Goal: Transaction & Acquisition: Purchase product/service

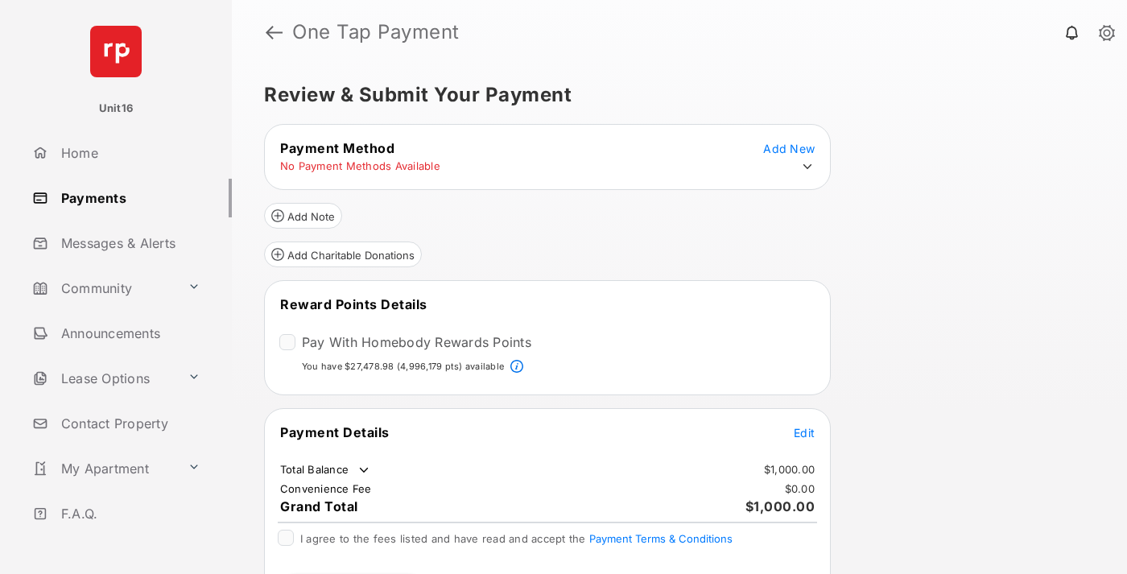
click at [805, 432] on span "Edit" at bounding box center [804, 433] width 21 height 14
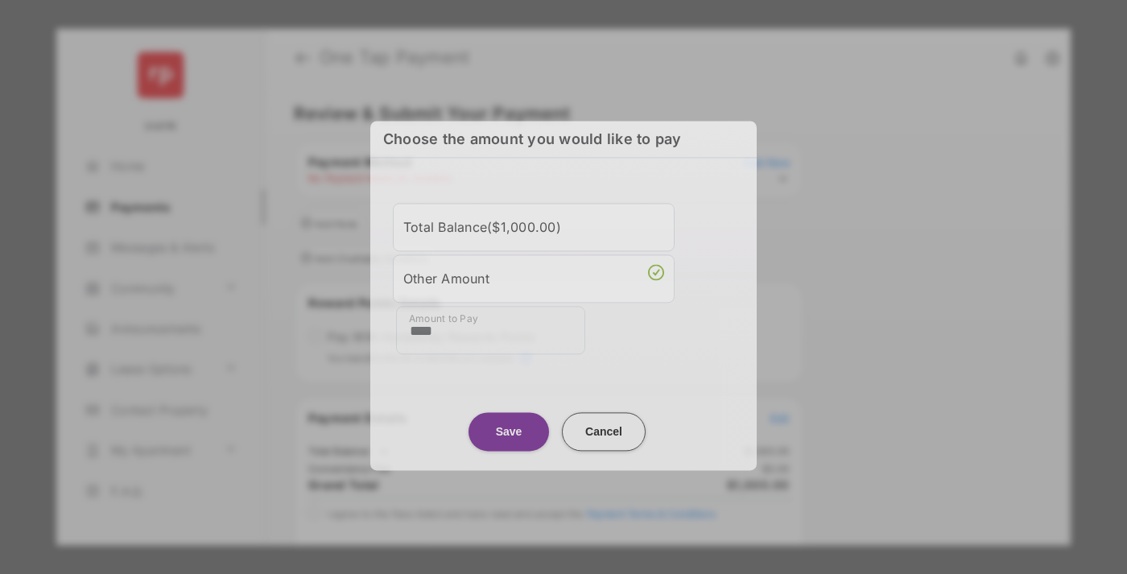
type input "****"
click at [509, 426] on button "Save" at bounding box center [509, 431] width 81 height 39
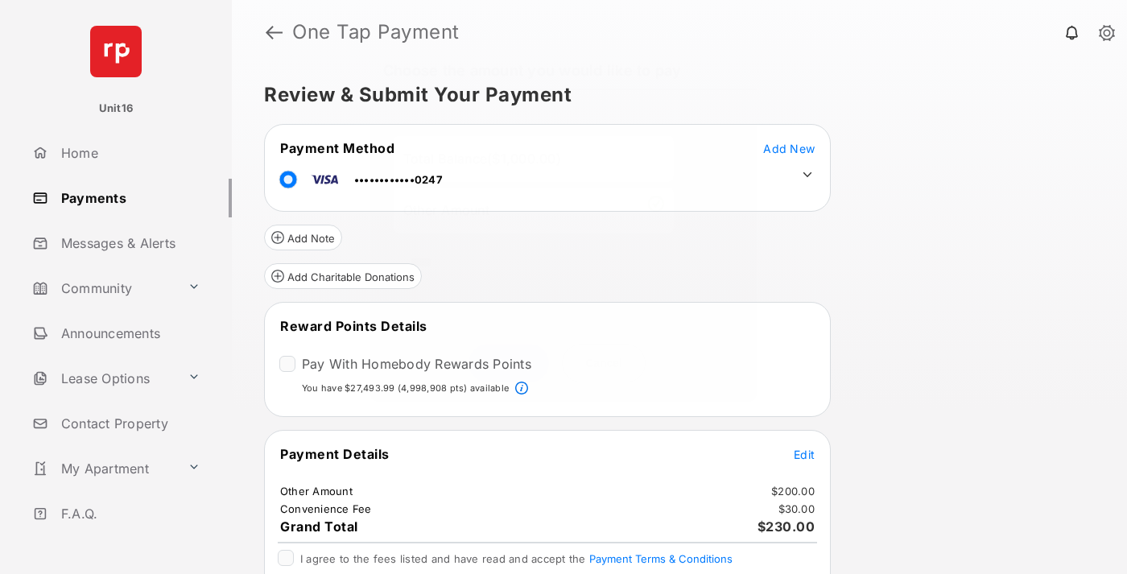
click at [808, 175] on icon at bounding box center [807, 175] width 14 height 14
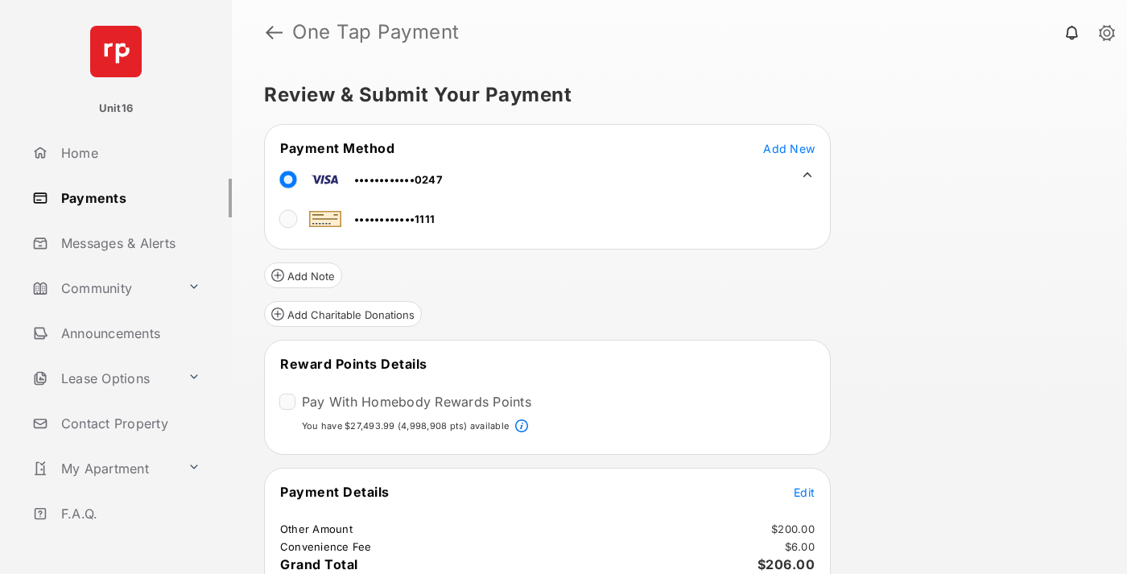
click at [805, 491] on span "Edit" at bounding box center [804, 493] width 21 height 14
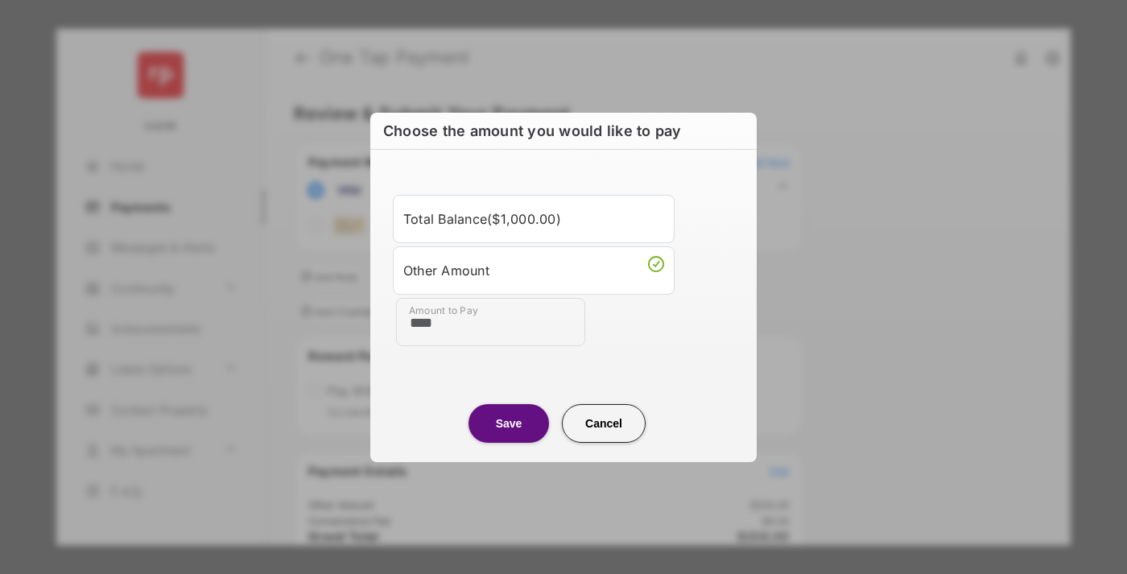
click at [509, 423] on button "Save" at bounding box center [509, 423] width 81 height 39
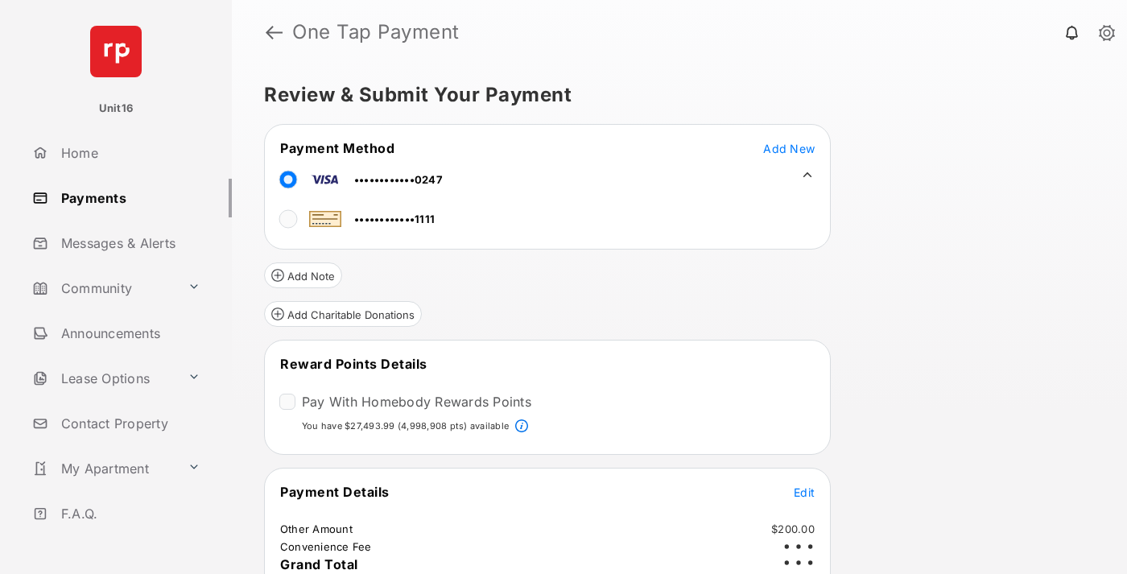
scroll to position [97, 0]
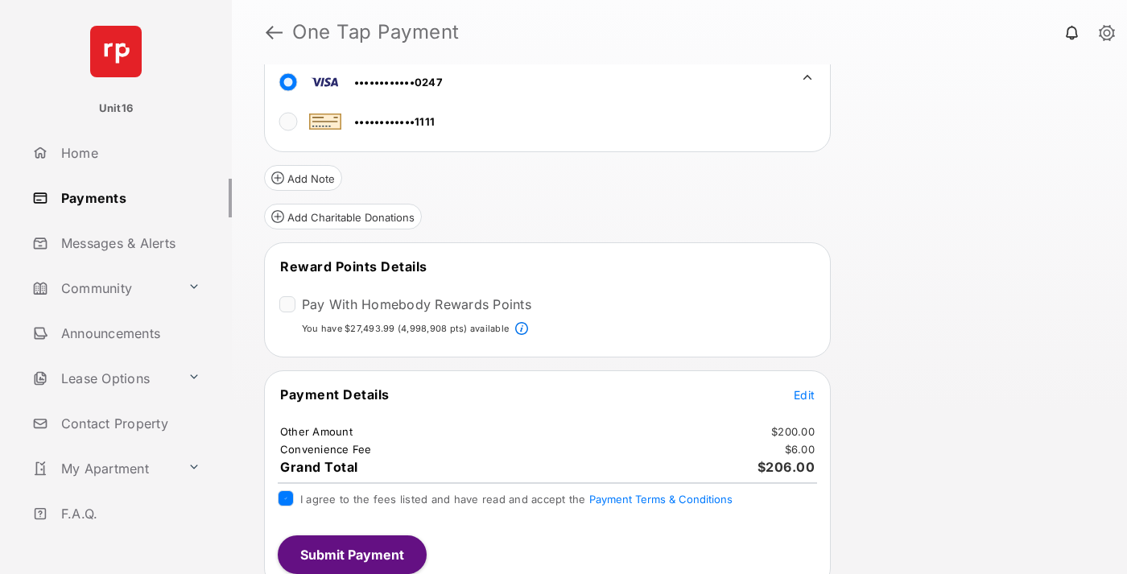
click at [351, 555] on button "Submit Payment" at bounding box center [352, 555] width 149 height 39
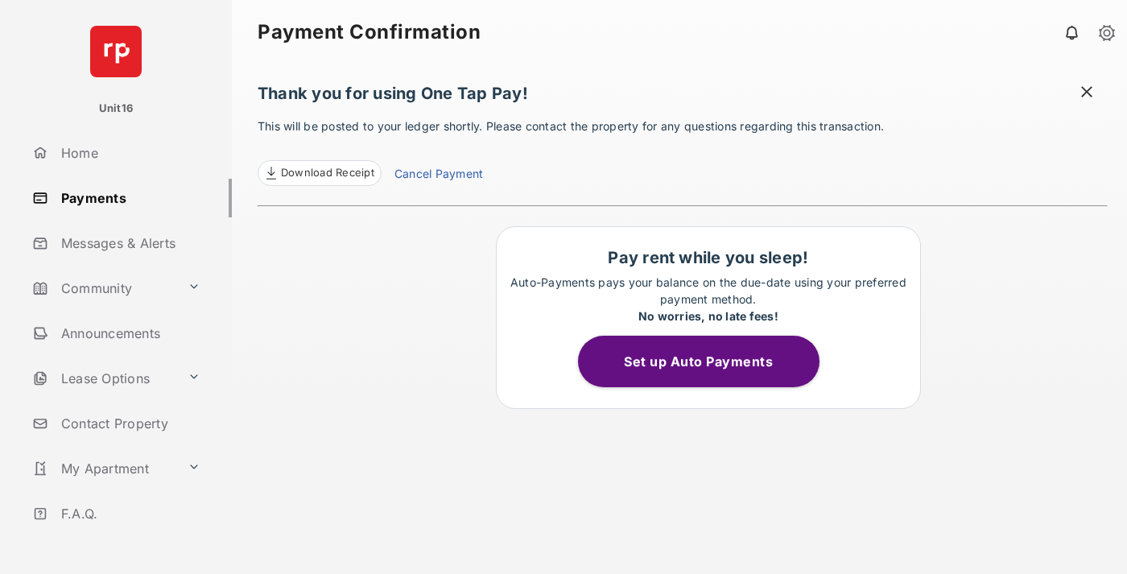
click at [438, 176] on link "Cancel Payment" at bounding box center [439, 175] width 89 height 21
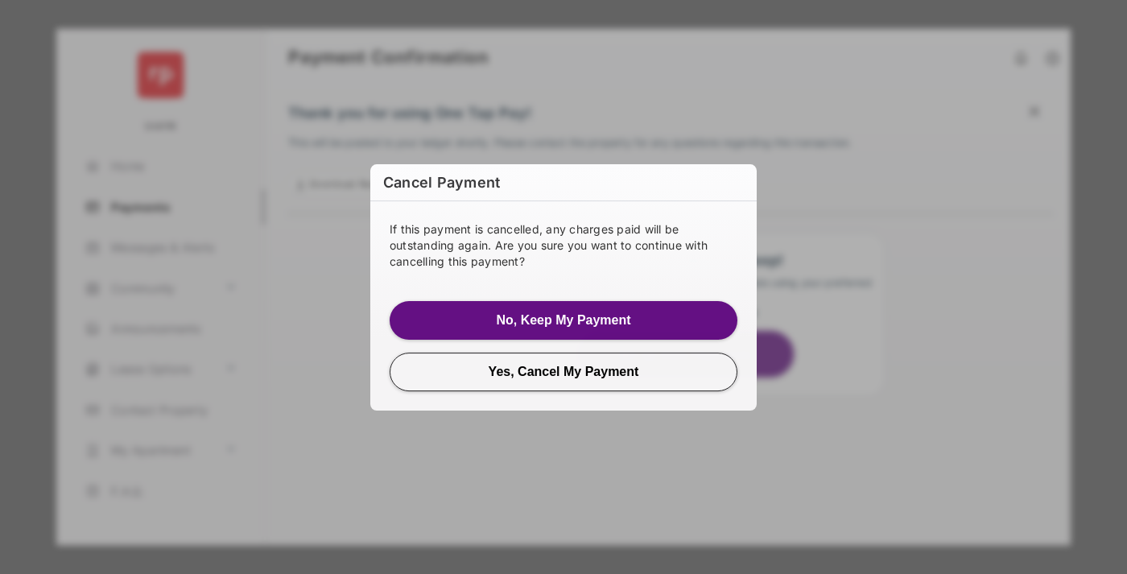
click at [564, 371] on button "Yes, Cancel My Payment" at bounding box center [564, 372] width 348 height 39
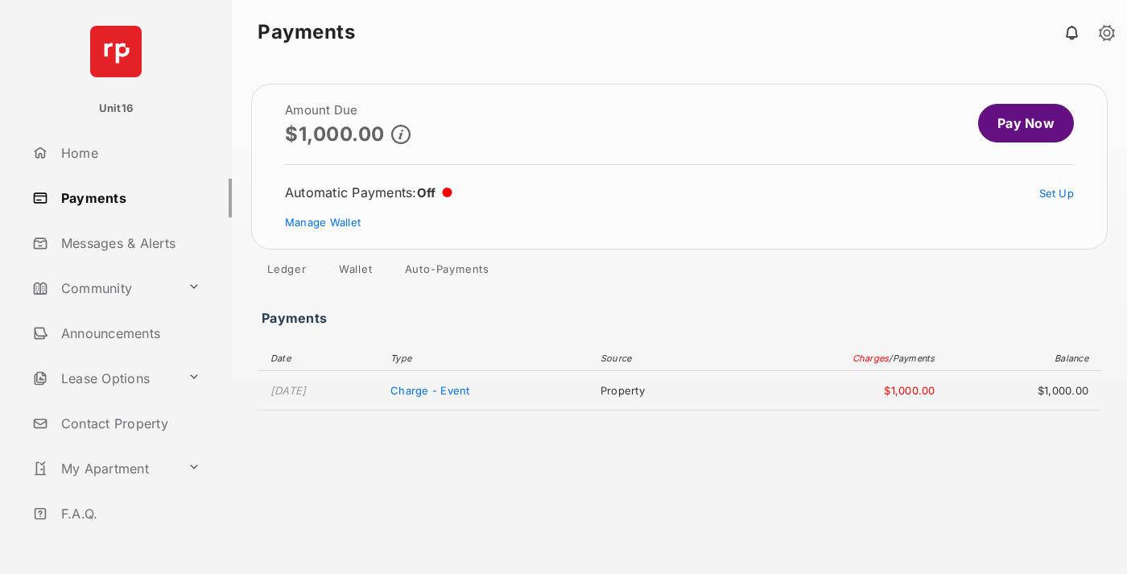
click at [323, 222] on link "Manage Wallet" at bounding box center [323, 222] width 76 height 13
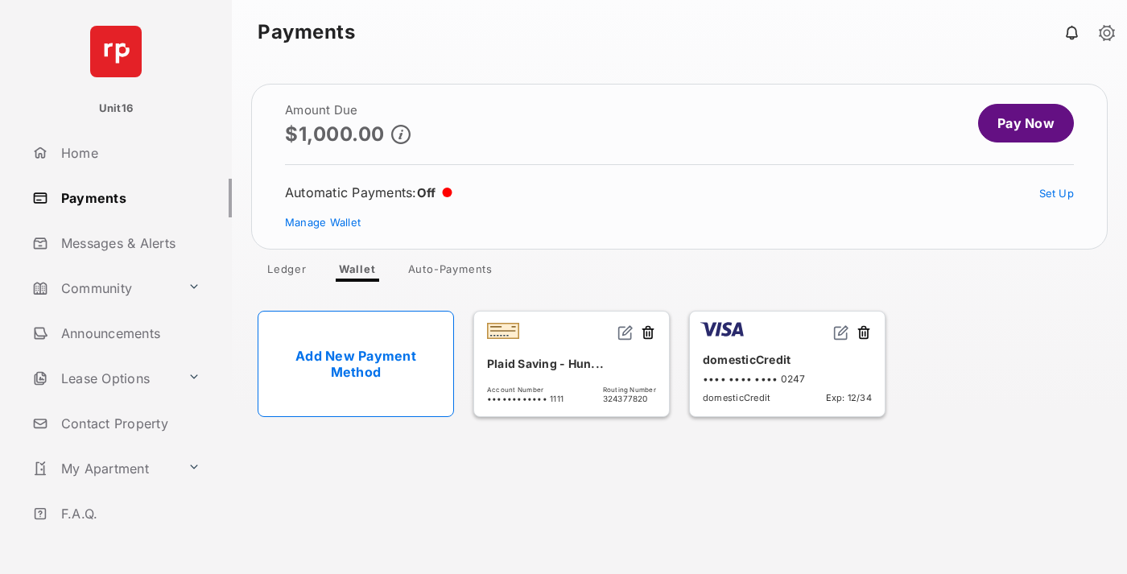
click at [864, 333] on button at bounding box center [864, 334] width 16 height 19
